Goal: Transaction & Acquisition: Purchase product/service

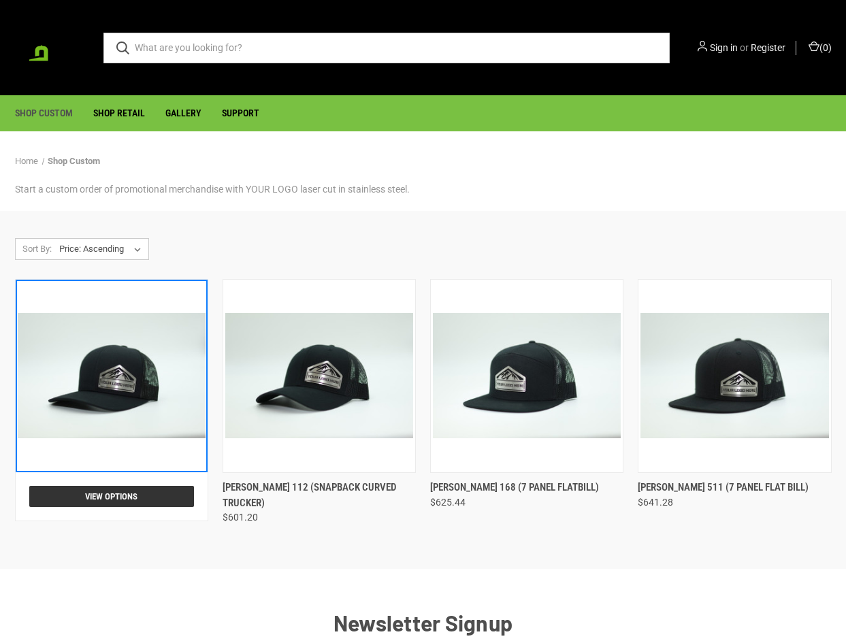
click at [182, 363] on img "Pacific 104C (snapback curved trucker), $568.80\a\a" at bounding box center [112, 375] width 188 height 125
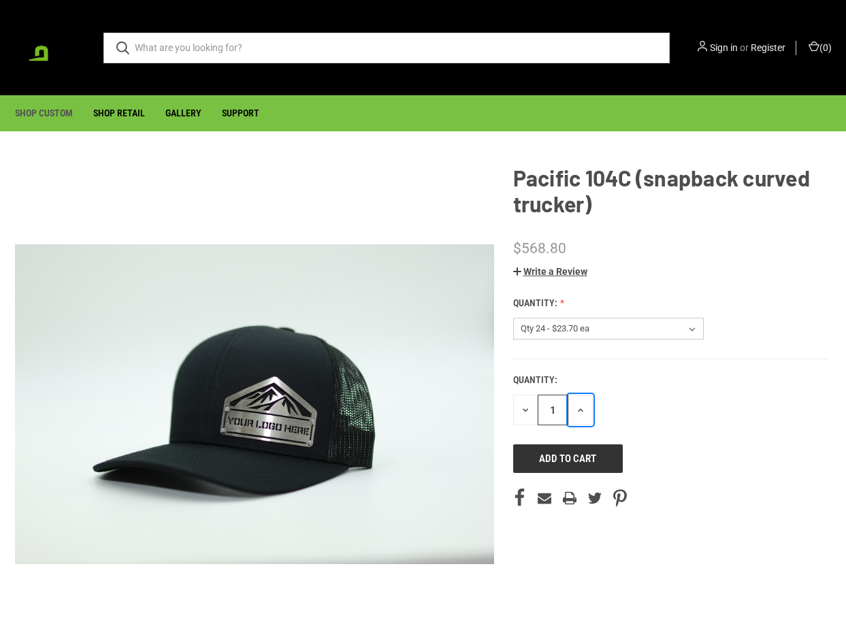
click at [577, 410] on icon "button" at bounding box center [580, 410] width 11 height 11
click at [529, 412] on icon "button" at bounding box center [525, 410] width 11 height 11
type input "1"
click at [37, 50] on img at bounding box center [49, 47] width 68 height 65
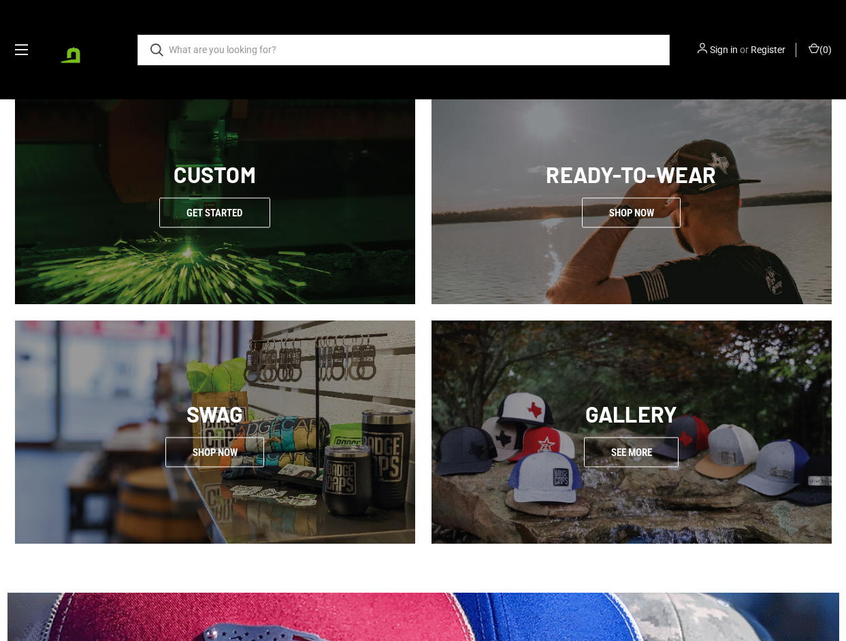
scroll to position [635, 0]
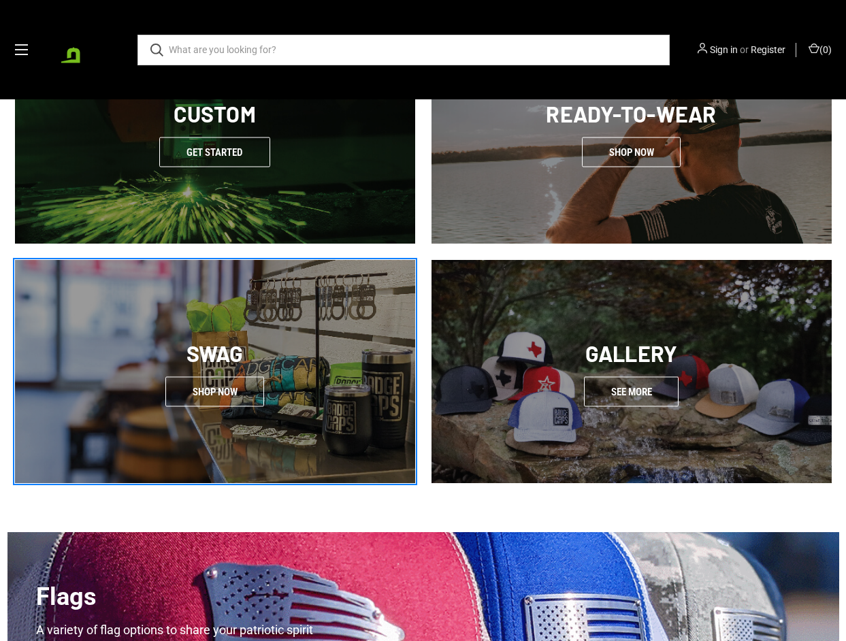
click at [240, 359] on link at bounding box center [215, 371] width 400 height 223
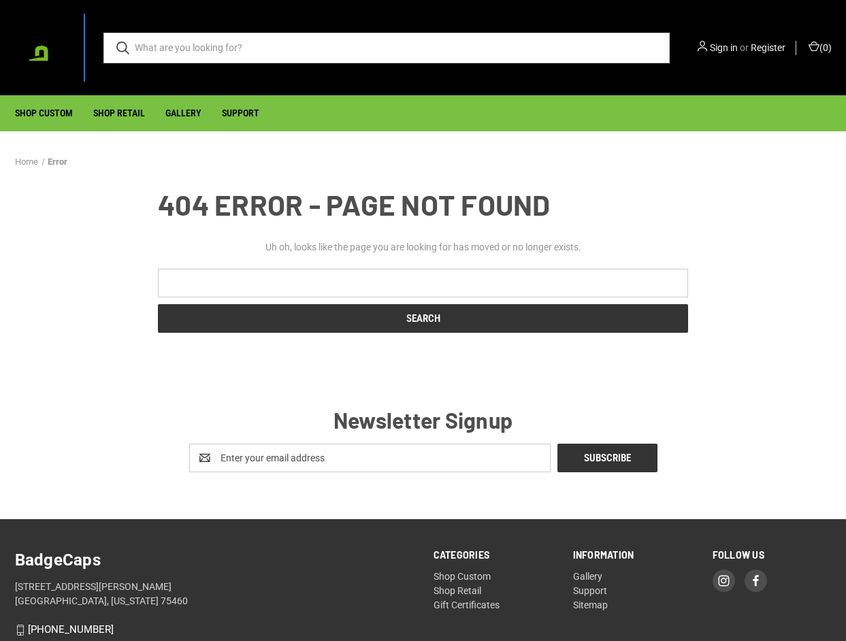
click at [36, 51] on img at bounding box center [49, 47] width 68 height 65
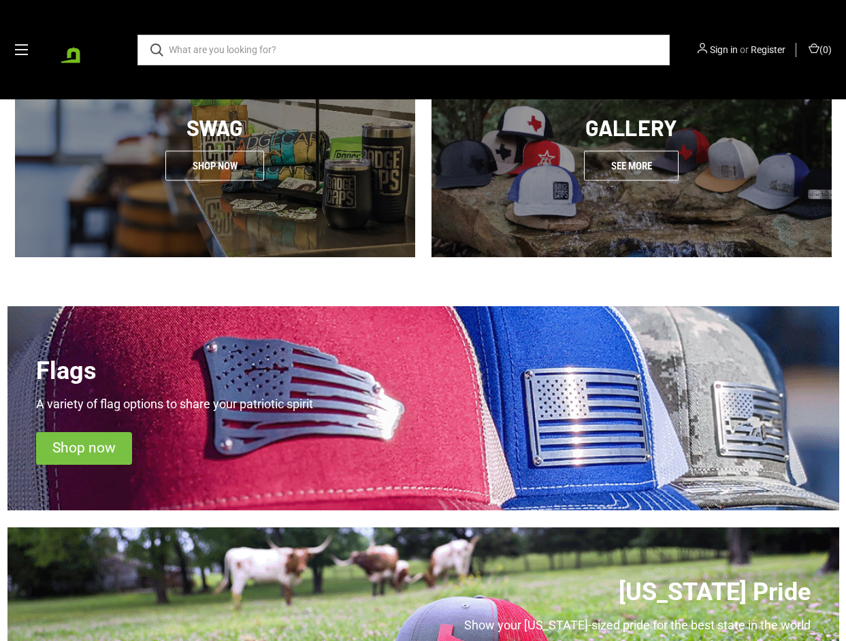
scroll to position [1180, 0]
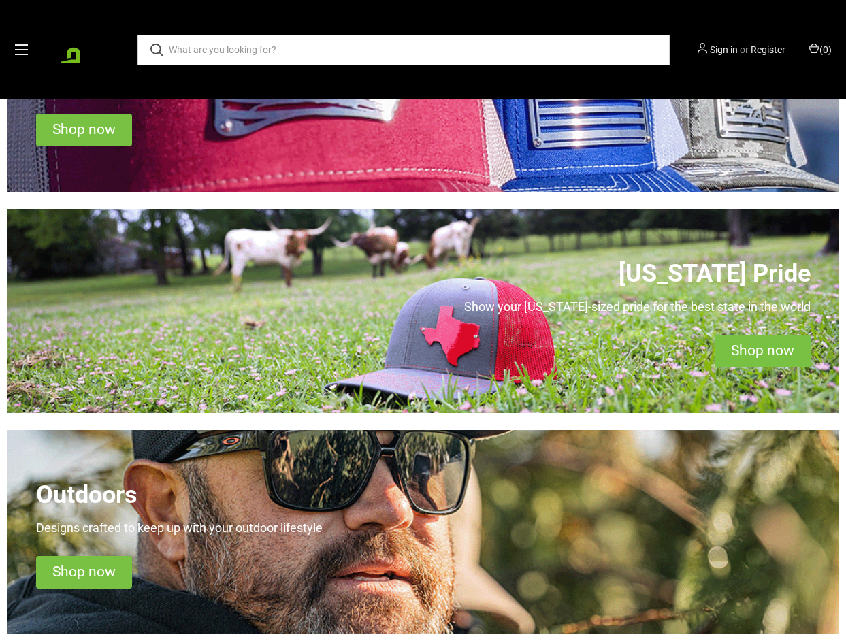
click at [384, 316] on div "[US_STATE] Pride Show your [US_STATE]-sized pride for the best state in the wor…" at bounding box center [423, 311] width 832 height 204
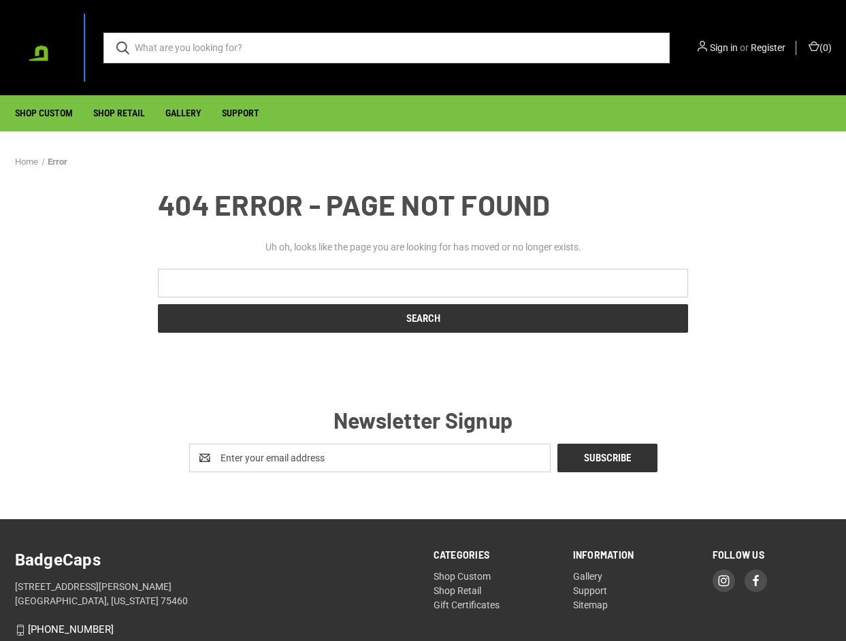
click at [35, 51] on img at bounding box center [49, 47] width 68 height 65
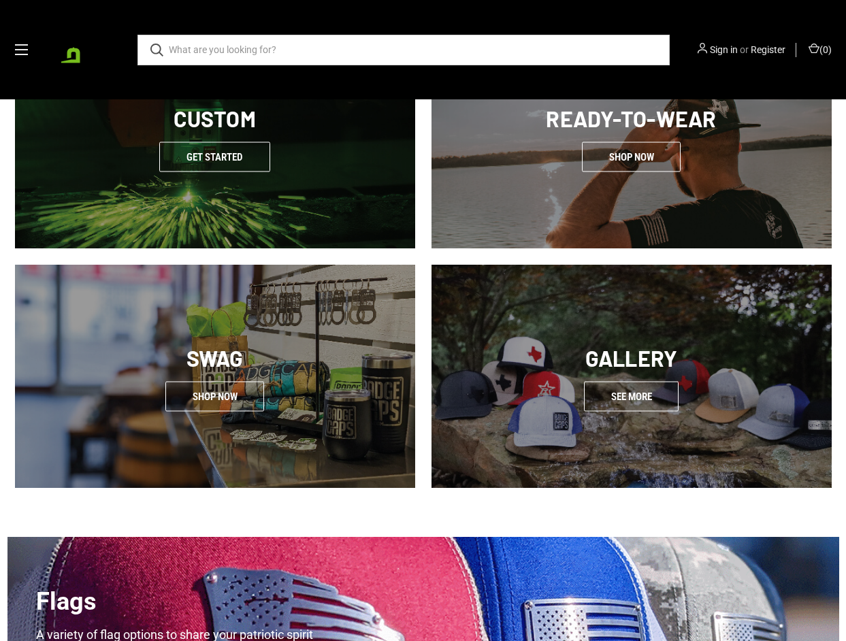
scroll to position [635, 0]
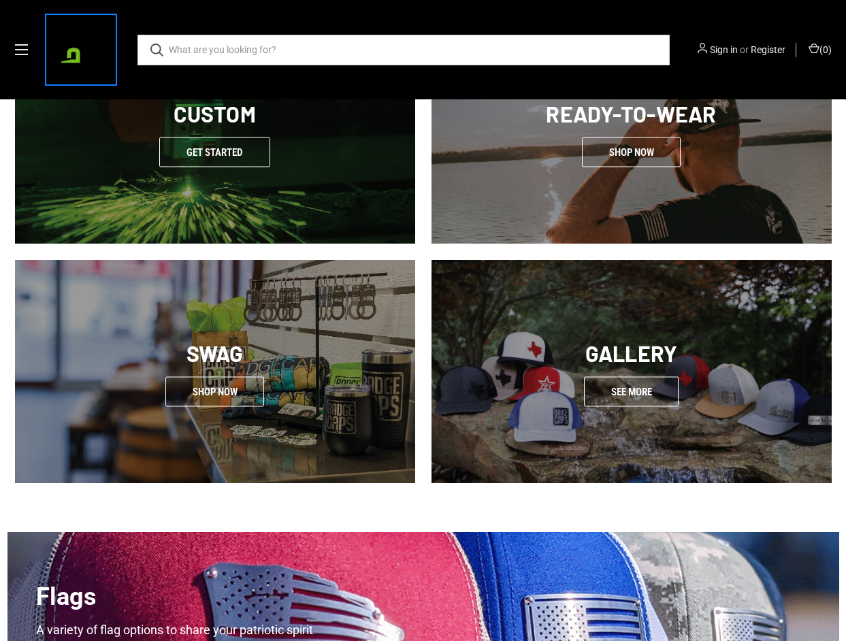
click at [64, 46] on img at bounding box center [81, 49] width 68 height 65
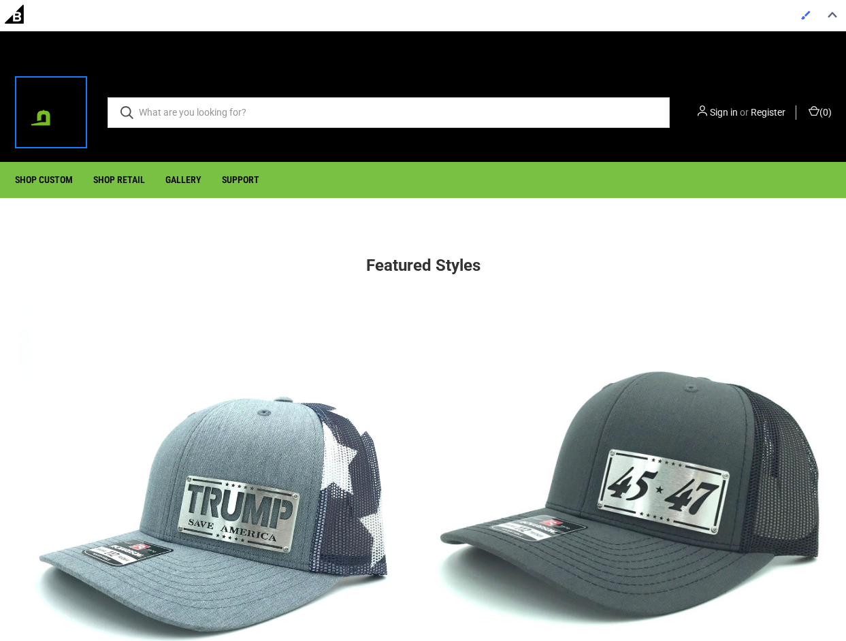
click at [48, 116] on img at bounding box center [51, 112] width 68 height 65
click at [20, 20] on img at bounding box center [15, 15] width 31 height 31
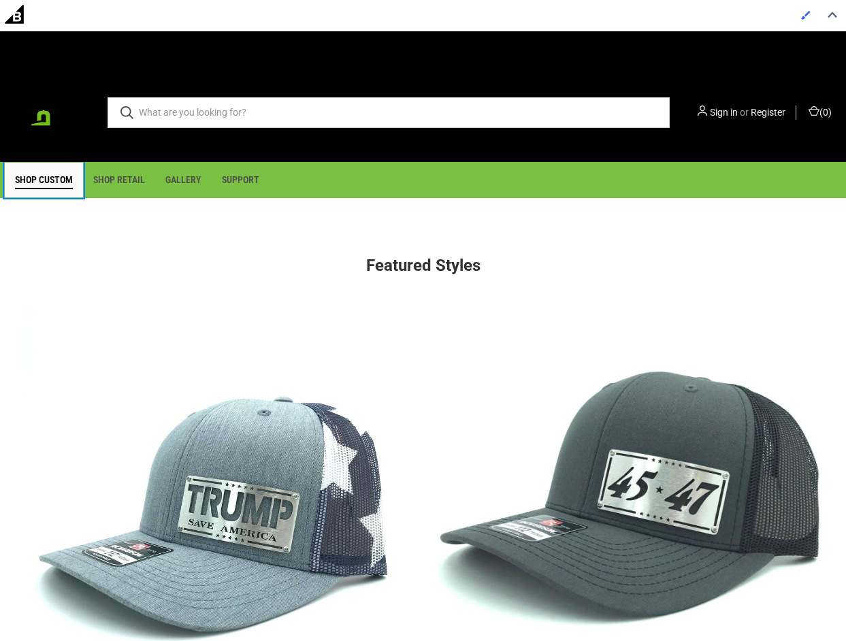
click at [54, 184] on link "Shop Custom" at bounding box center [44, 180] width 78 height 35
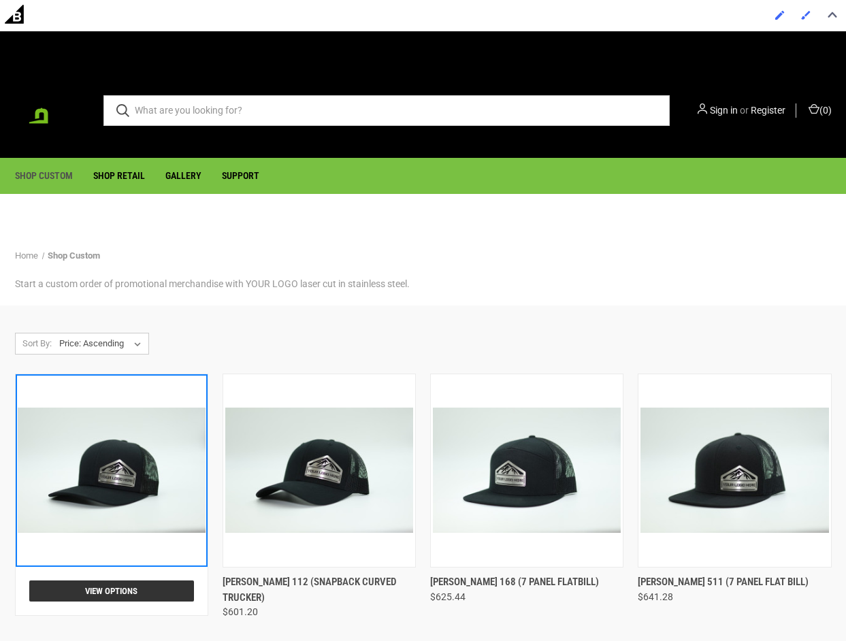
click at [163, 475] on img "Pacific 104C (snapback curved trucker), $568.80\a\a" at bounding box center [112, 470] width 188 height 125
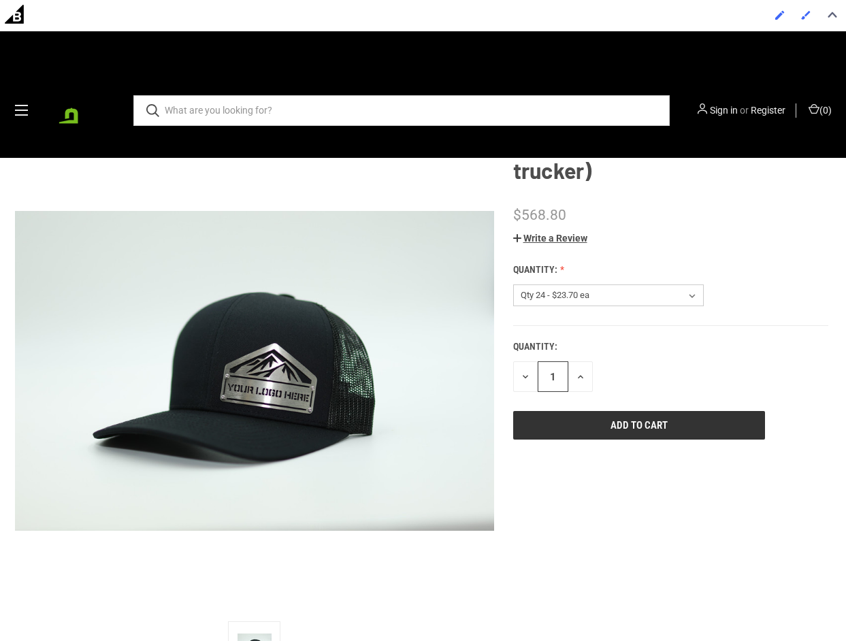
scroll to position [91, 0]
click at [24, 108] on link at bounding box center [21, 110] width 13 height 17
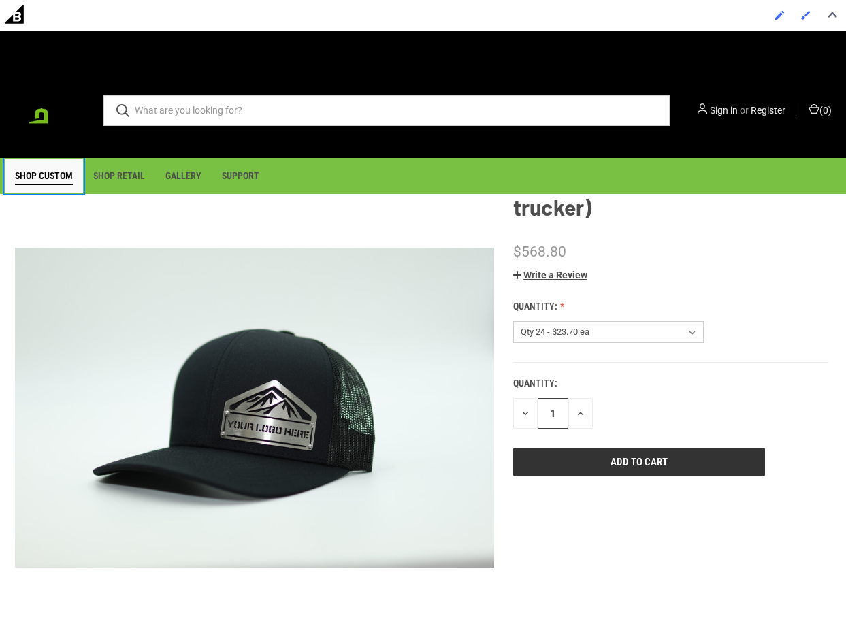
click at [71, 175] on link "Shop Custom" at bounding box center [44, 176] width 78 height 35
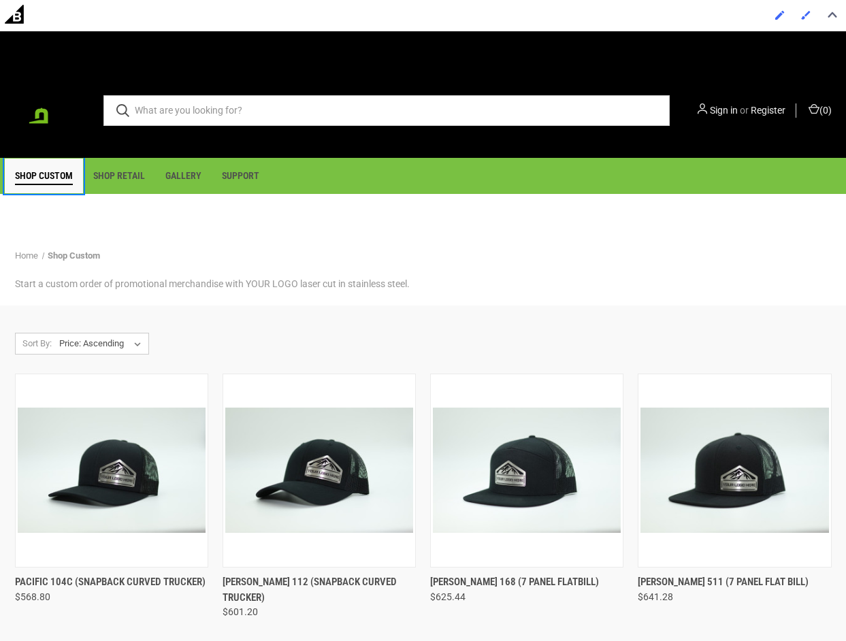
click at [61, 176] on link "Shop Custom" at bounding box center [44, 176] width 78 height 35
